Goal: Subscribe to service/newsletter

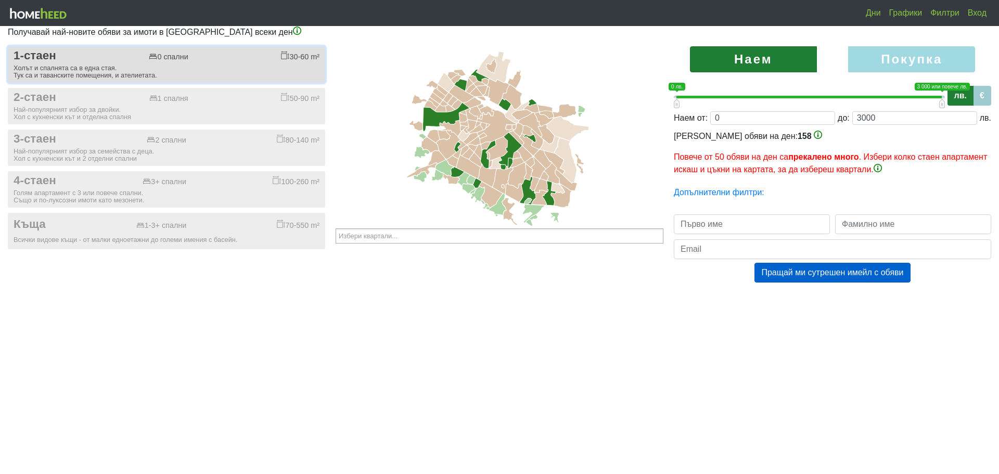
click at [90, 68] on div "Холът и спалнята са в една стая. Тук са и таванските помещения, и ателиетата." at bounding box center [167, 72] width 306 height 15
checkbox input "true"
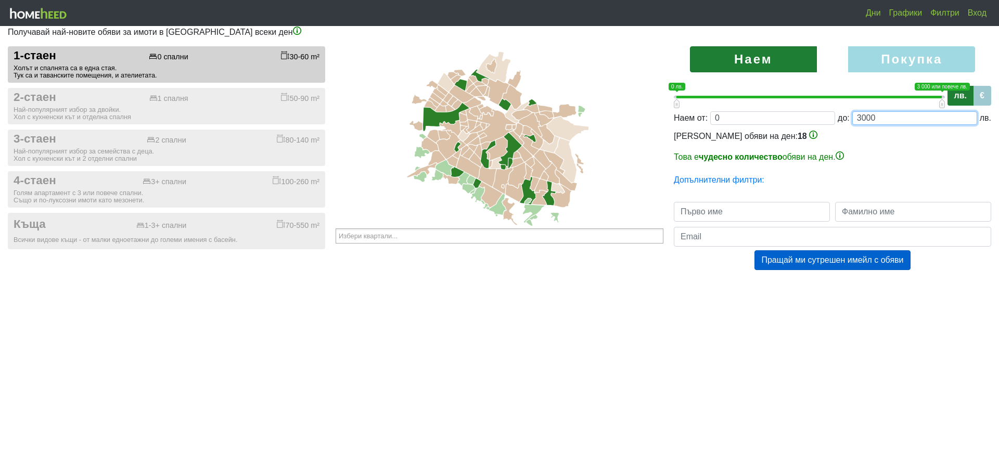
drag, startPoint x: 881, startPoint y: 118, endPoint x: 826, endPoint y: 113, distance: 54.9
click at [826, 113] on div "Наем от: 0 до: 3000 лв." at bounding box center [833, 118] width 318 height 14
click at [890, 50] on label "Покупка" at bounding box center [911, 59] width 127 height 26
radio input "true"
type input "0;2000000"
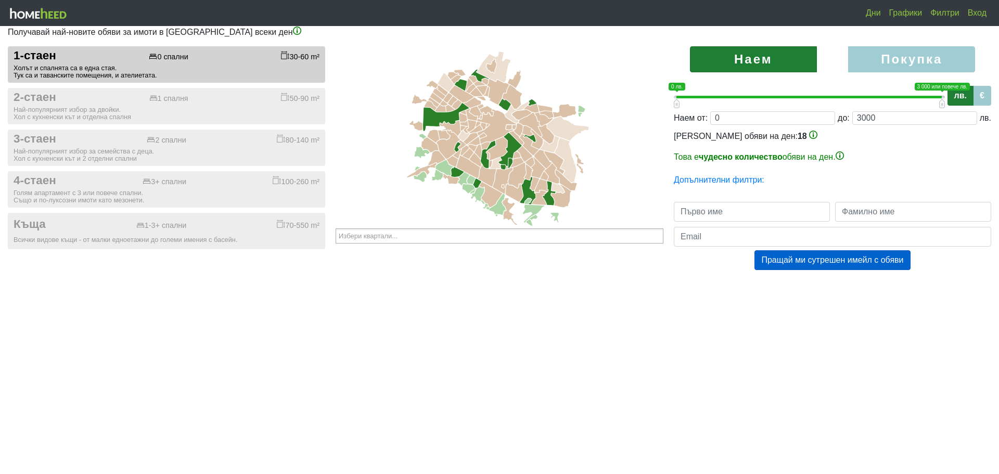
type input "2000000"
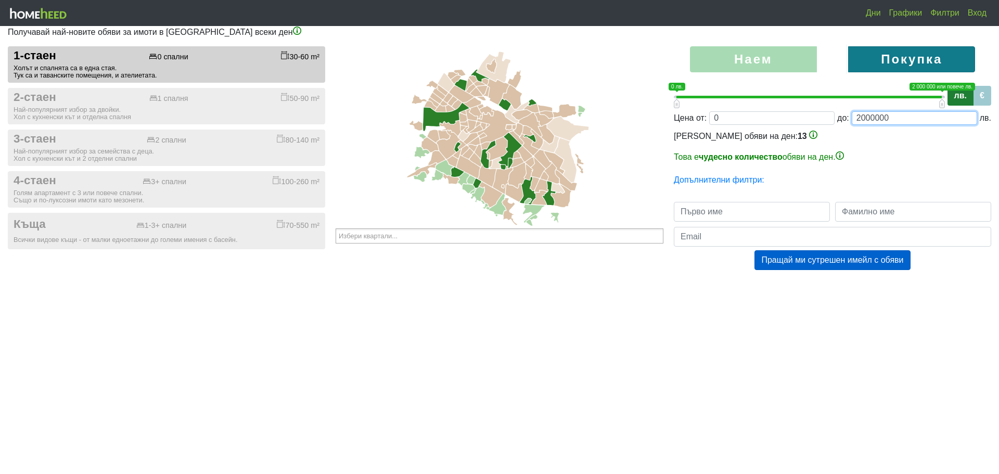
drag, startPoint x: 892, startPoint y: 121, endPoint x: 821, endPoint y: 122, distance: 70.8
click at [821, 122] on div "Цена от: 0 до: 2000000 лв." at bounding box center [833, 118] width 318 height 14
type input "0;2"
type input "2"
type input "0;26"
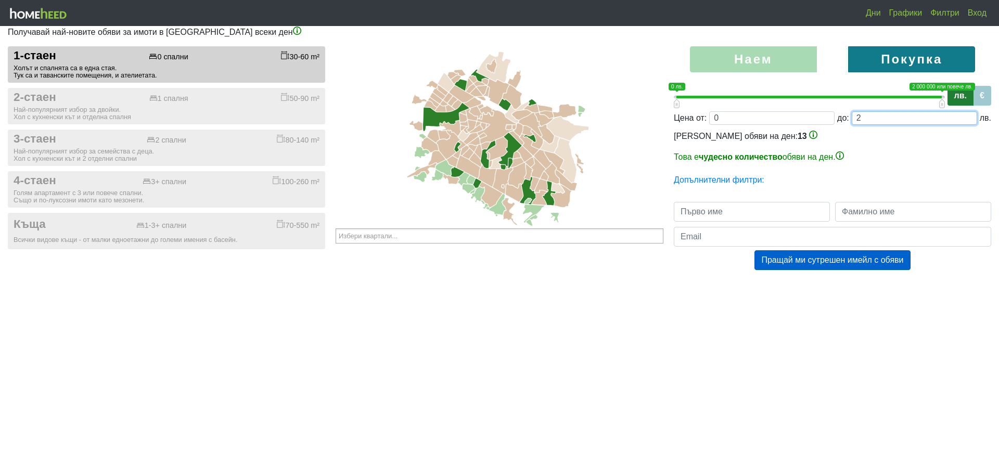
type input "26"
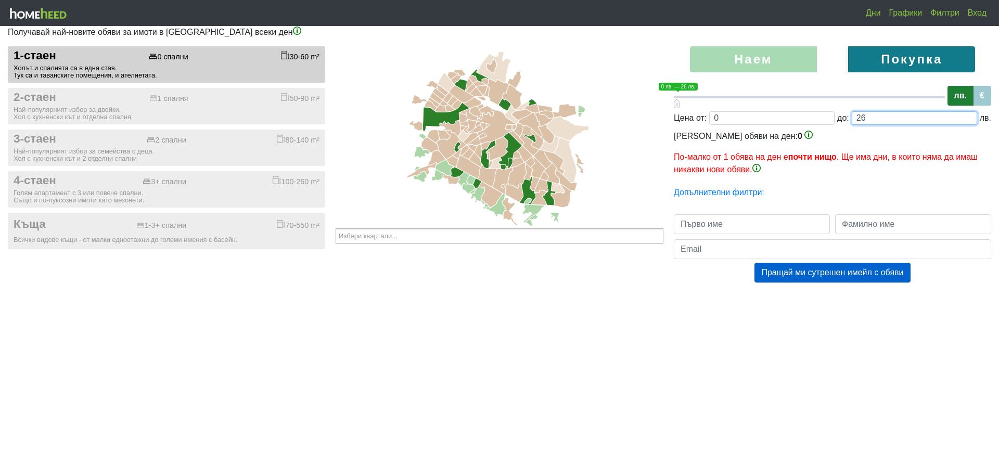
type input "0;260"
type input "260"
type input "0;2600"
type input "2600"
type input "0;26000"
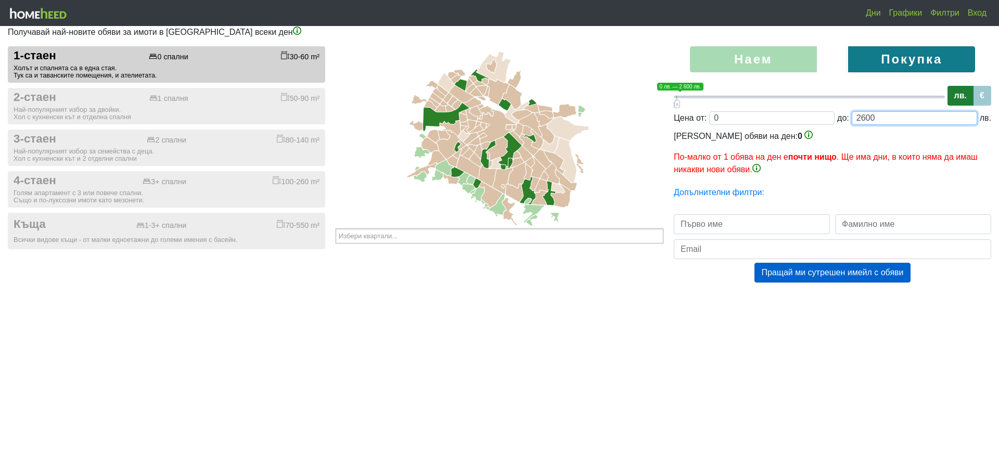
type input "26000"
type input "0;260000"
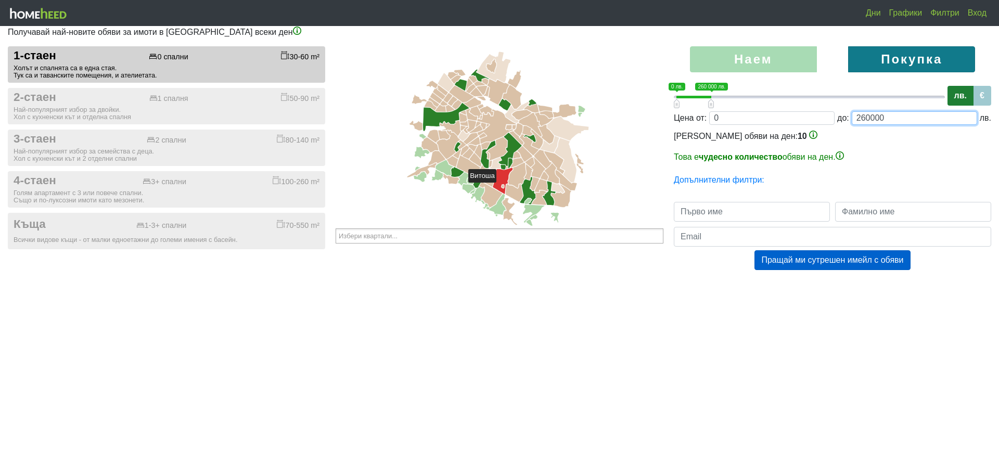
type input "260000"
click at [501, 187] on icon at bounding box center [503, 181] width 20 height 27
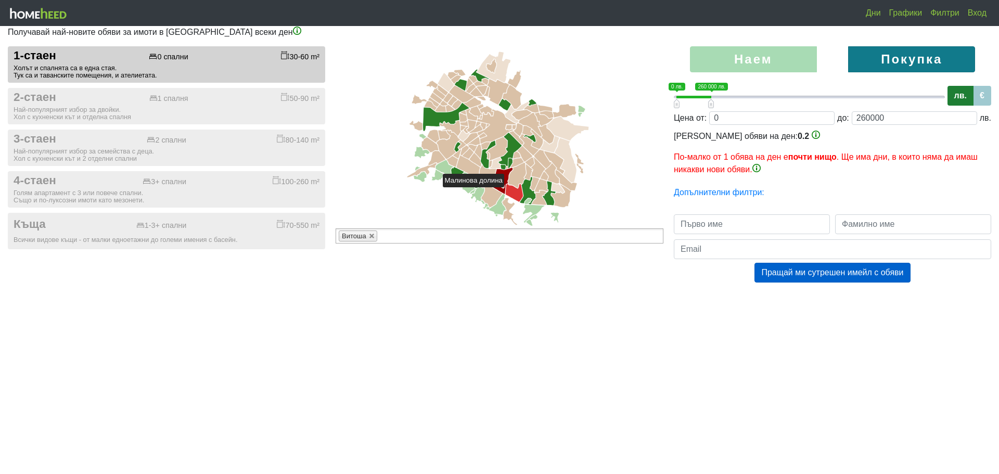
click at [509, 192] on icon at bounding box center [514, 193] width 17 height 18
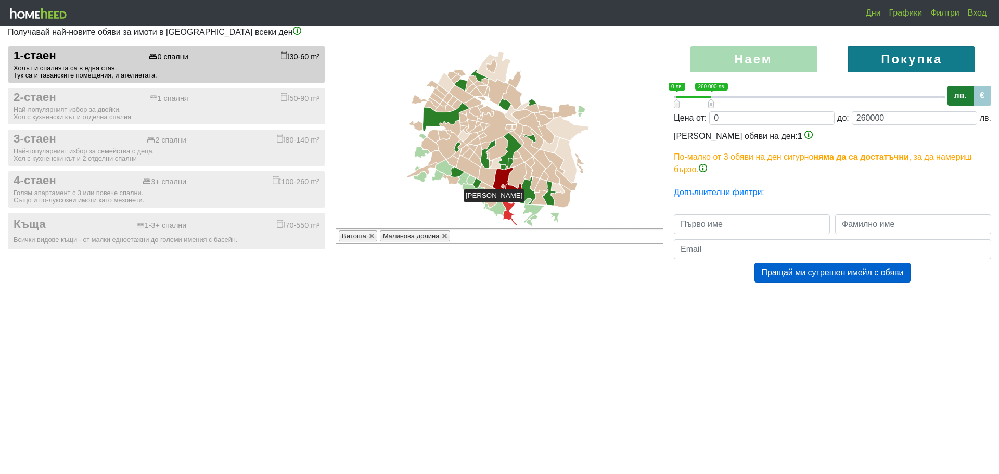
click at [509, 207] on icon at bounding box center [509, 211] width 15 height 27
click at [541, 200] on icon at bounding box center [539, 198] width 14 height 15
click at [541, 189] on icon at bounding box center [542, 185] width 14 height 13
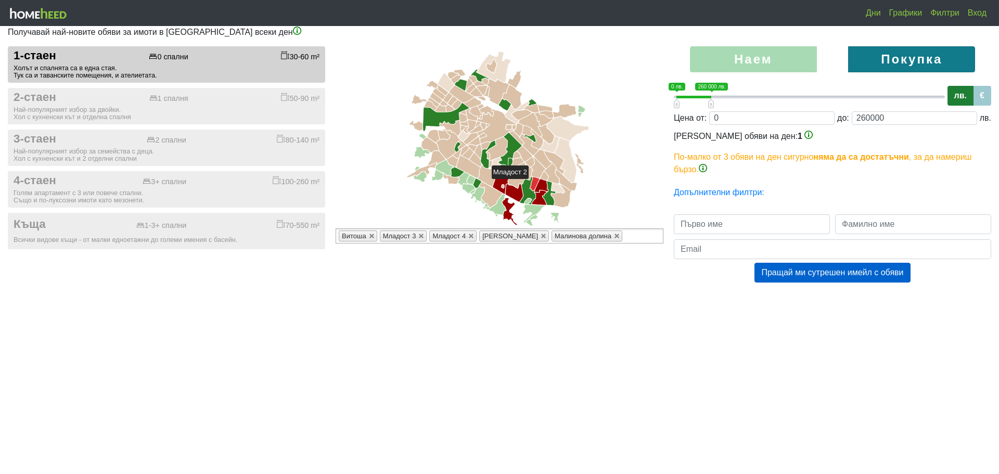
click at [534, 184] on icon at bounding box center [534, 184] width 9 height 14
click at [528, 175] on icon at bounding box center [529, 172] width 9 height 16
click at [529, 163] on icon at bounding box center [529, 162] width 9 height 10
click at [524, 159] on icon at bounding box center [525, 154] width 16 height 16
click at [518, 161] on icon at bounding box center [518, 162] width 14 height 9
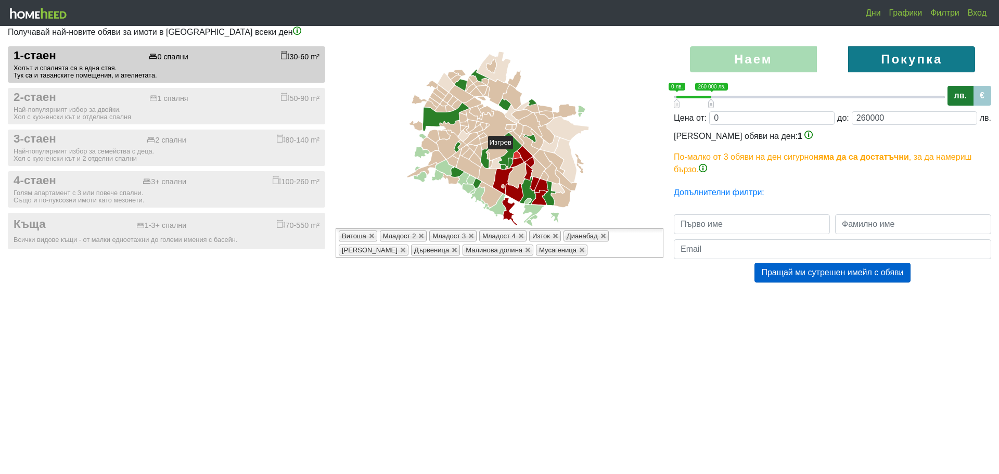
click at [518, 154] on icon at bounding box center [516, 154] width 7 height 7
click at [525, 143] on icon at bounding box center [529, 144] width 19 height 21
click at [517, 137] on icon at bounding box center [517, 138] width 15 height 14
click at [527, 135] on icon at bounding box center [527, 131] width 11 height 10
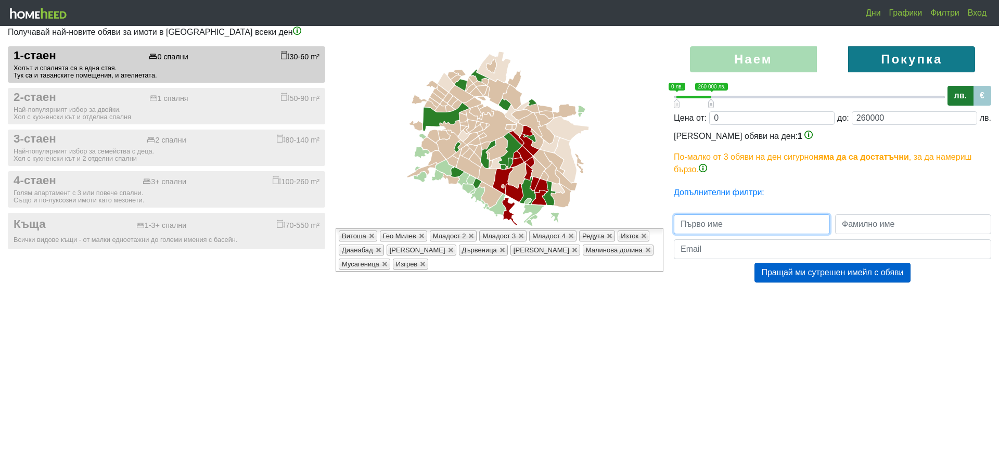
click at [731, 224] on input "text" at bounding box center [752, 224] width 156 height 20
type input "Даниела"
drag, startPoint x: 905, startPoint y: 226, endPoint x: 902, endPoint y: 230, distance: 5.5
click at [905, 226] on input "text" at bounding box center [913, 224] width 156 height 20
type input "[PERSON_NAME]"
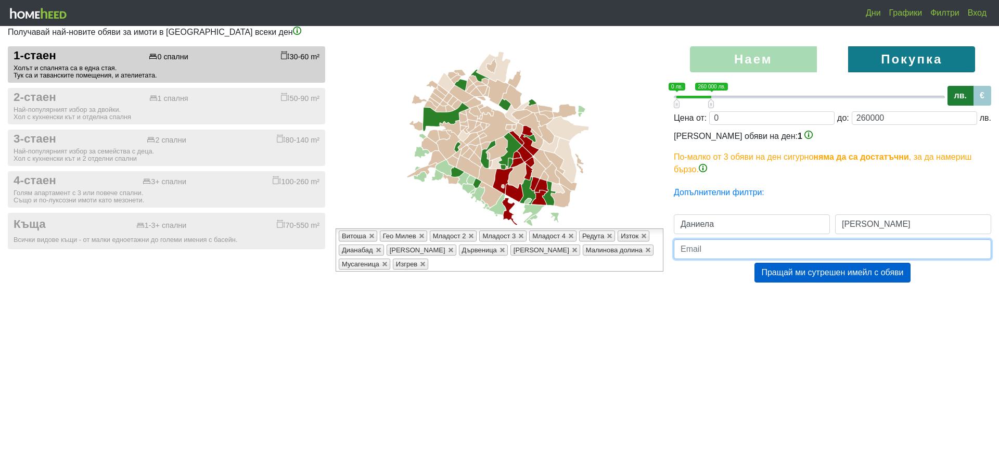
click at [796, 250] on input "email" at bounding box center [833, 249] width 318 height 20
type input "[EMAIL_ADDRESS][DOMAIN_NAME]"
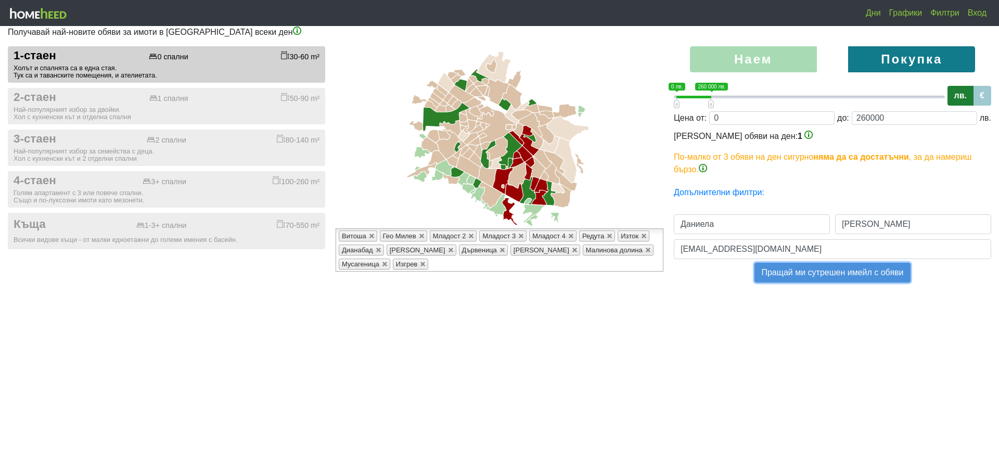
click at [818, 275] on button "Пращай ми сутрешен имейл с обяви" at bounding box center [833, 273] width 156 height 20
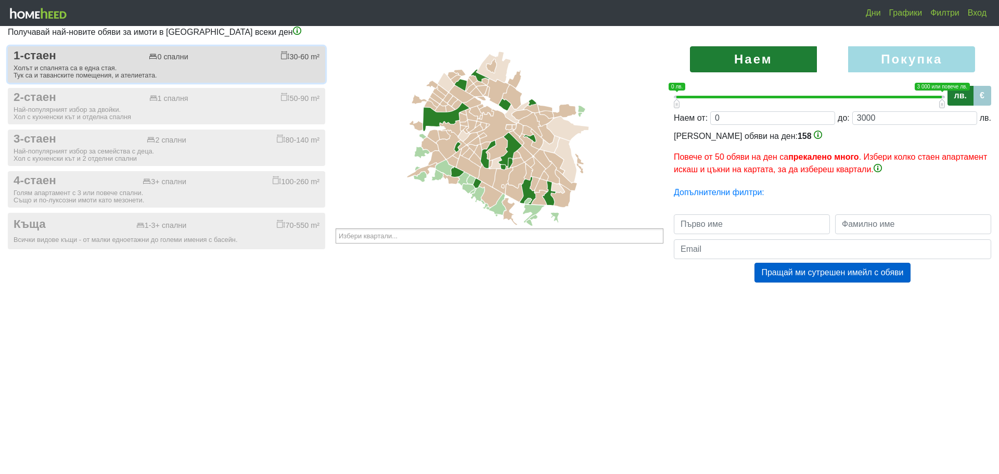
click at [79, 69] on div "Холът и спалнята са в една стая. Тук са и таванските помещения, и ателиетата." at bounding box center [167, 72] width 306 height 15
checkbox input "true"
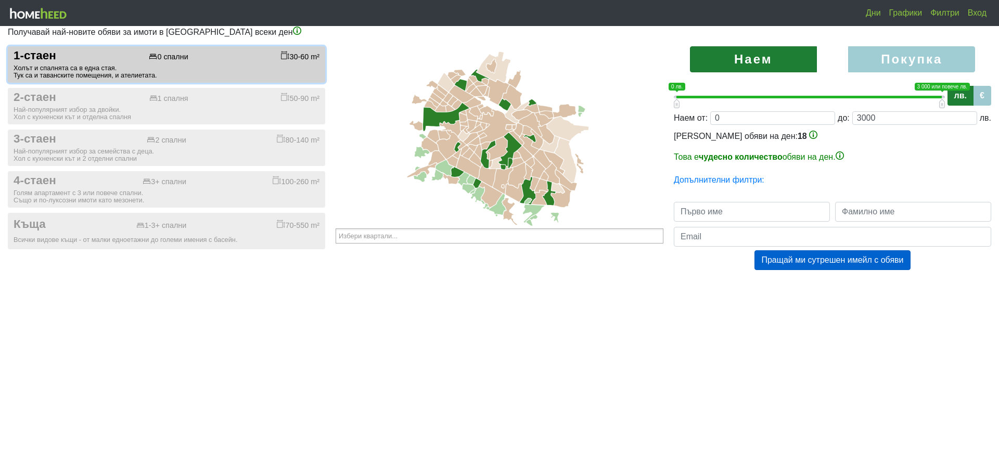
click at [891, 55] on label "Покупка" at bounding box center [911, 59] width 127 height 26
radio input "true"
type input "0;2000000"
type input "2000000"
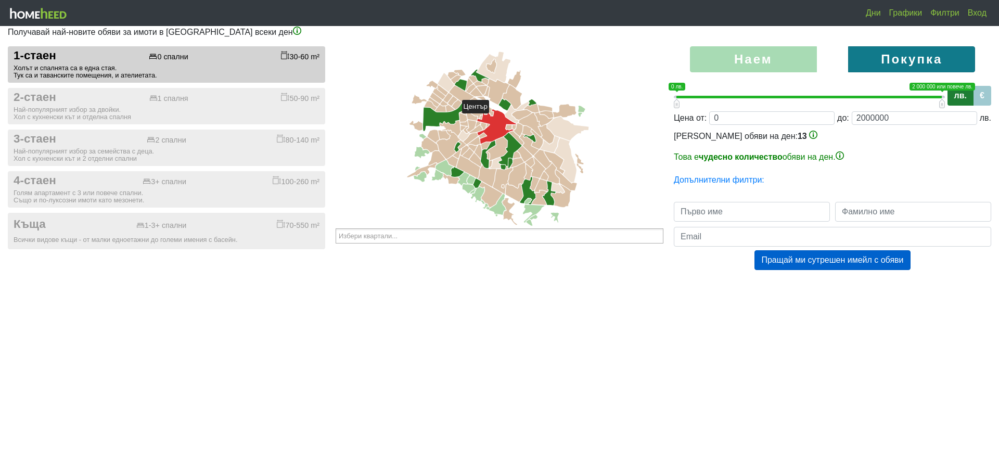
click at [494, 118] on icon at bounding box center [496, 126] width 39 height 34
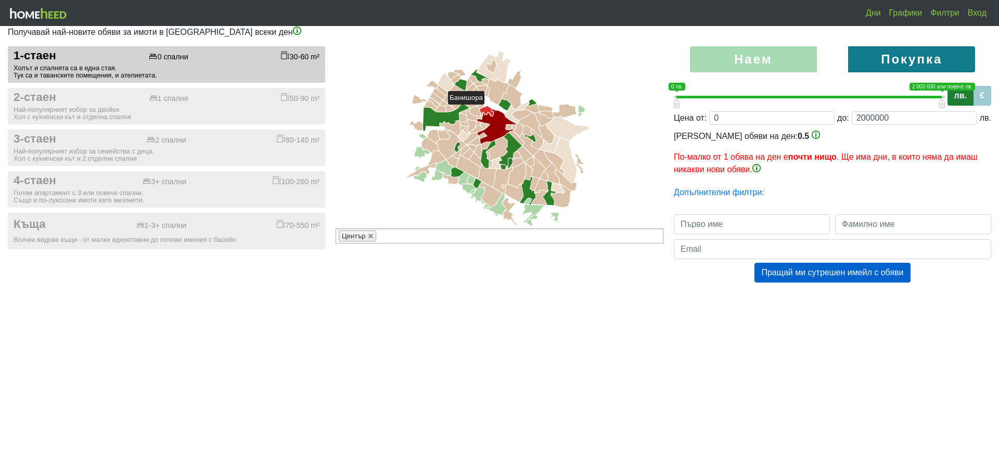
click at [489, 109] on icon at bounding box center [487, 111] width 14 height 10
click at [478, 111] on icon at bounding box center [475, 112] width 13 height 12
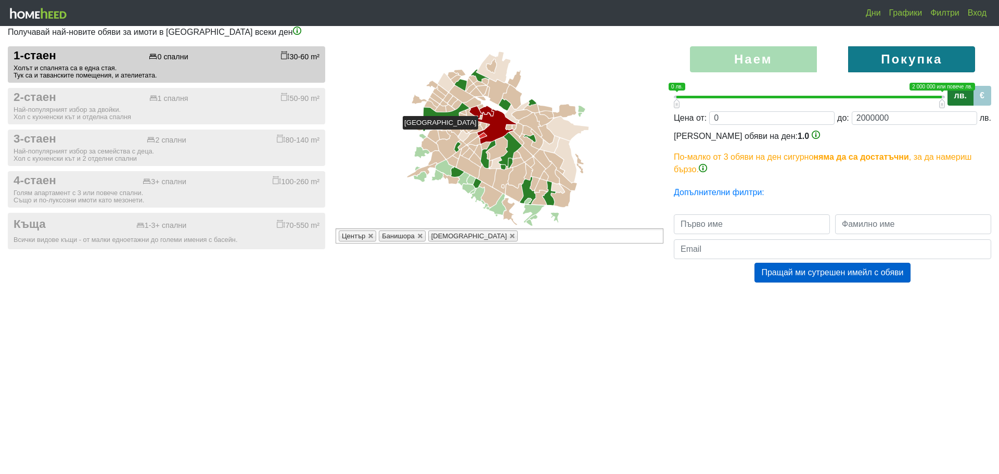
click at [484, 134] on icon at bounding box center [482, 135] width 7 height 5
click at [472, 139] on icon at bounding box center [471, 138] width 15 height 11
click at [479, 129] on icon at bounding box center [475, 129] width 13 height 8
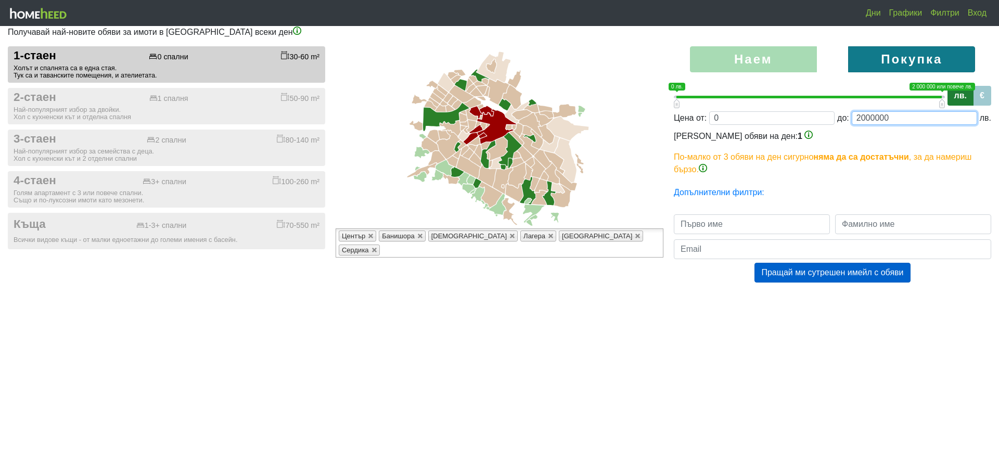
drag, startPoint x: 894, startPoint y: 116, endPoint x: 860, endPoint y: 119, distance: 34.0
click at [860, 119] on input "2000000" at bounding box center [914, 118] width 125 height 14
type input "0;26"
type input "26"
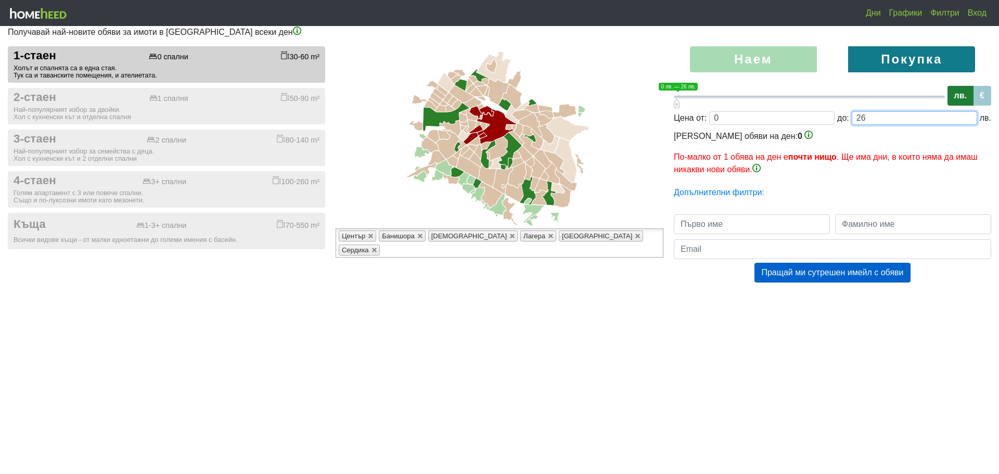
type input "0;260"
type input "260"
type input "0;2600"
type input "2600"
type input "0;26000"
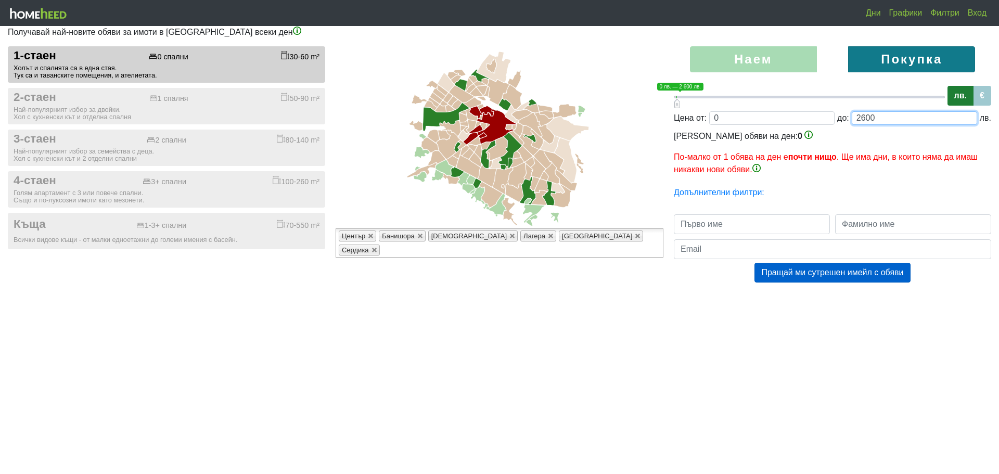
type input "26000"
type input "0;260000"
type input "260000"
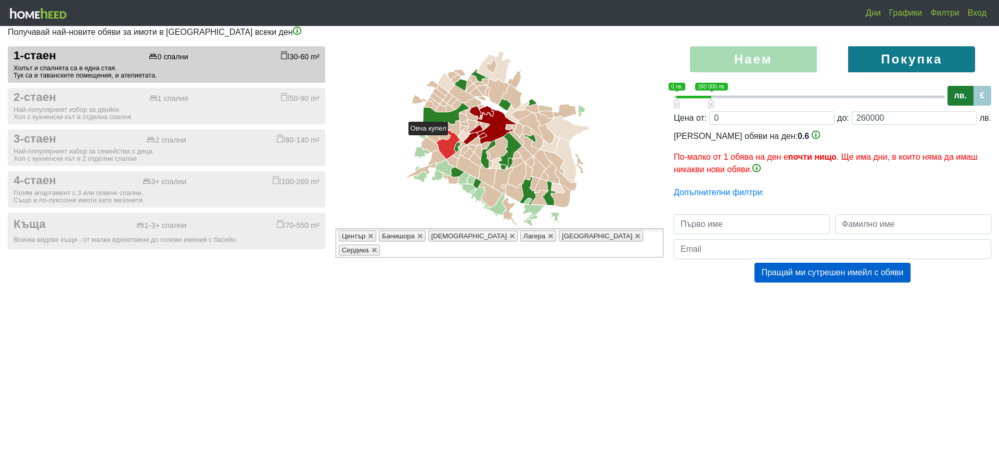
click at [453, 140] on icon at bounding box center [448, 144] width 23 height 29
click at [435, 147] on icon at bounding box center [430, 144] width 17 height 15
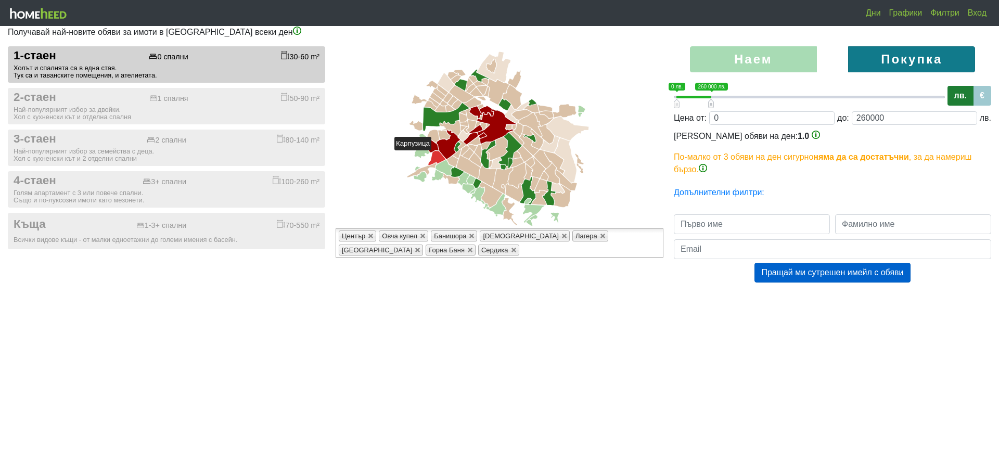
click at [436, 155] on icon at bounding box center [436, 158] width 17 height 14
click at [434, 136] on icon at bounding box center [433, 136] width 12 height 13
click at [443, 137] on icon at bounding box center [444, 135] width 12 height 9
click at [425, 169] on icon at bounding box center [422, 170] width 30 height 15
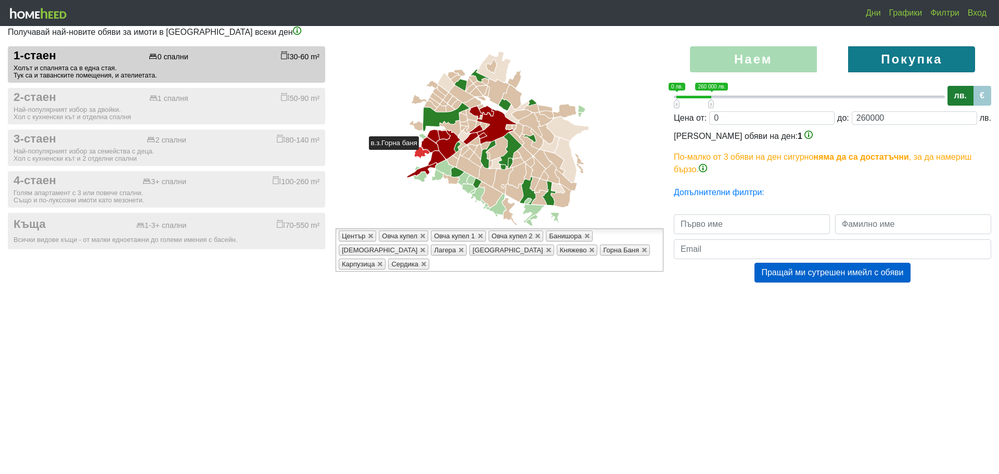
click at [424, 155] on icon at bounding box center [422, 152] width 15 height 11
click at [443, 170] on icon at bounding box center [445, 168] width 18 height 16
click at [463, 143] on icon at bounding box center [463, 145] width 8 height 9
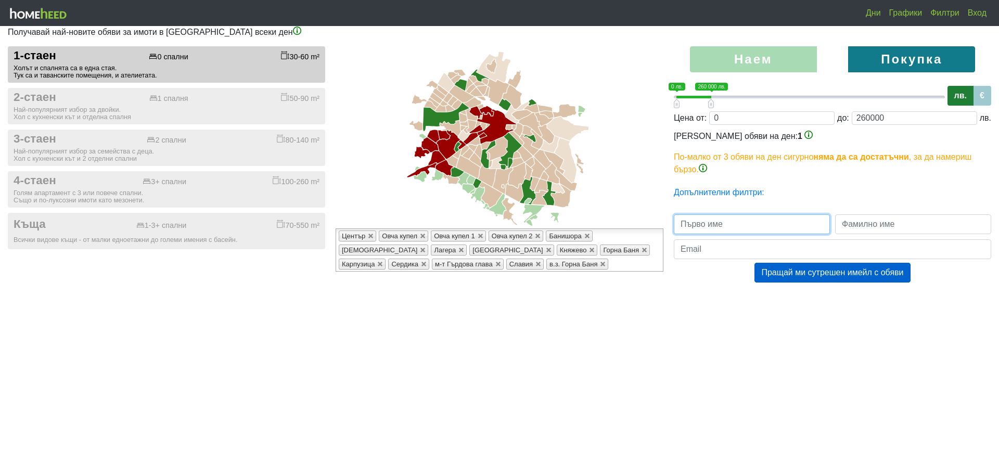
click at [792, 232] on input "text" at bounding box center [752, 224] width 156 height 20
type input "Даниела"
click at [883, 213] on div "Наем Покупка 0 1 0 лв. 260 000 лв. 0 лв. — 260 000 лв. 0;260000 лв. € Цена от: …" at bounding box center [832, 174] width 333 height 257
click at [883, 222] on input "text" at bounding box center [913, 224] width 156 height 20
type input "[PERSON_NAME]"
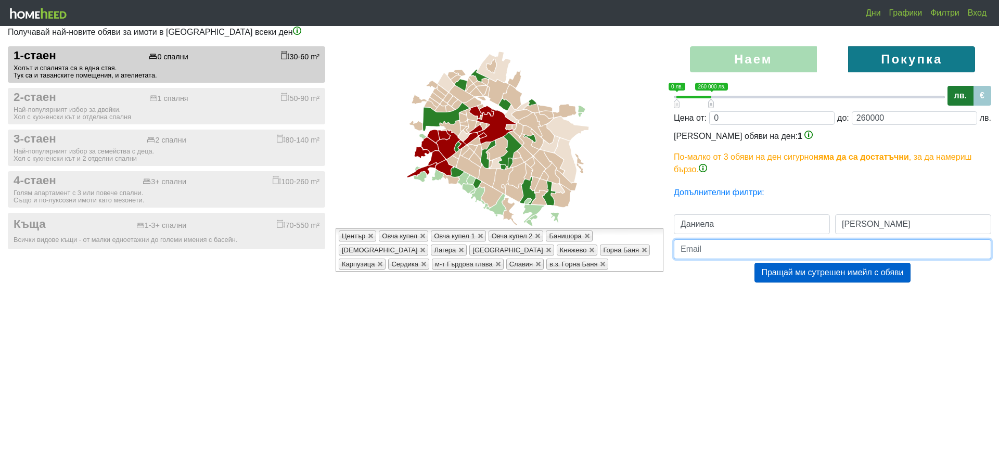
click at [881, 245] on input "email" at bounding box center [833, 249] width 318 height 20
type input "[EMAIL_ADDRESS][DOMAIN_NAME]"
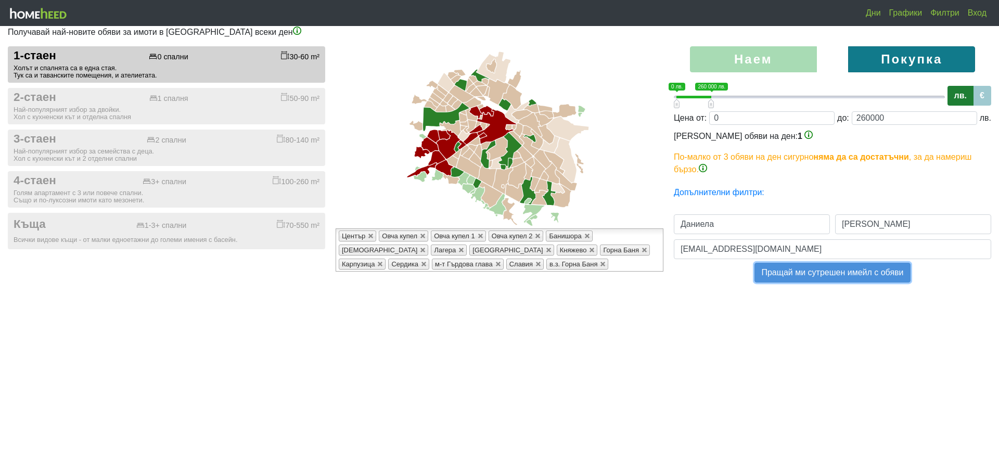
click at [833, 272] on button "Пращай ми сутрешен имейл с обяви" at bounding box center [833, 273] width 156 height 20
